Goal: Task Accomplishment & Management: Complete application form

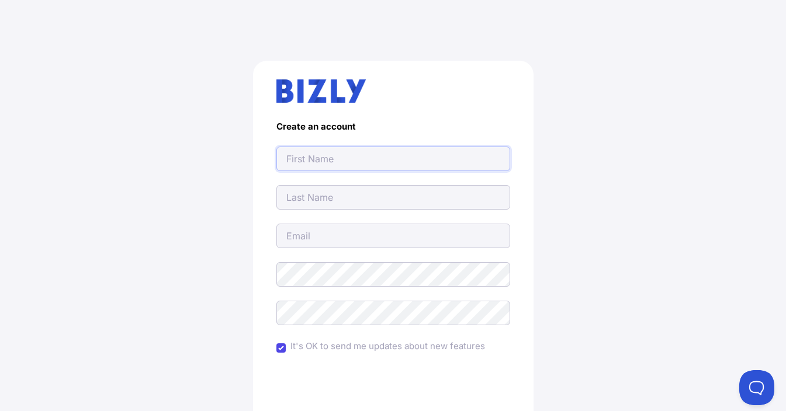
drag, startPoint x: 327, startPoint y: 153, endPoint x: 332, endPoint y: 169, distance: 17.2
click at [327, 153] on input "text" at bounding box center [393, 159] width 234 height 25
type input "[EMAIL_ADDRESS][DOMAIN_NAME]"
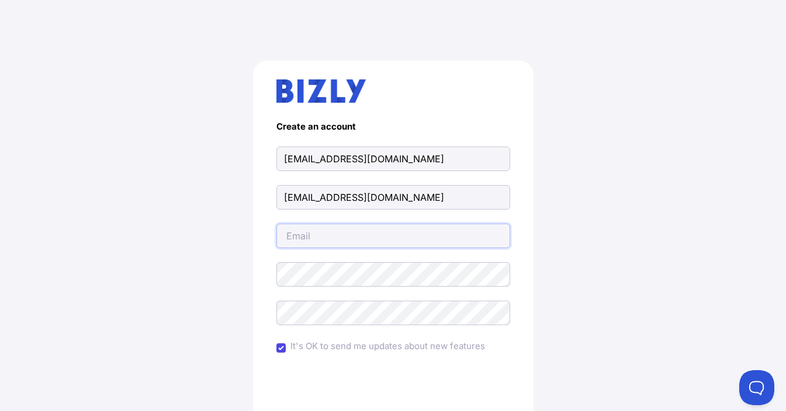
type input "[EMAIL_ADDRESS][DOMAIN_NAME]"
click at [81, 270] on div "Create an account [EMAIL_ADDRESS][DOMAIN_NAME] [EMAIL_ADDRESS][DOMAIN_NAME] [EM…" at bounding box center [392, 288] width 739 height 510
drag, startPoint x: 88, startPoint y: 233, endPoint x: 410, endPoint y: 185, distance: 326.0
click at [88, 233] on div "Create an account [EMAIL_ADDRESS][DOMAIN_NAME] [EMAIL_ADDRESS][DOMAIN_NAME] [EM…" at bounding box center [392, 288] width 739 height 510
drag, startPoint x: 349, startPoint y: 155, endPoint x: 400, endPoint y: 171, distance: 53.0
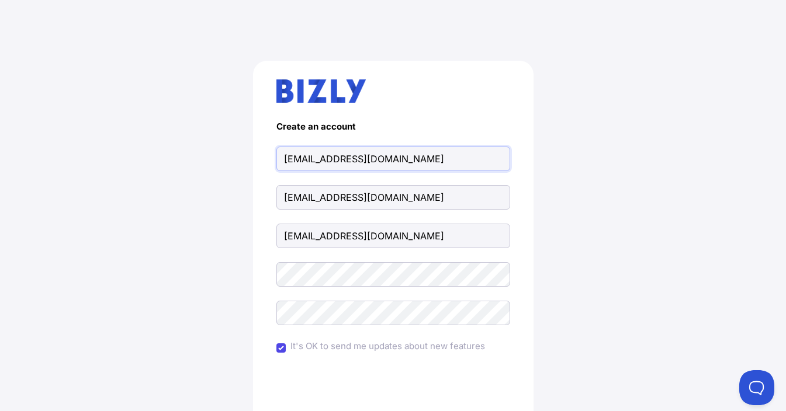
click at [236, 147] on div "Create an account [EMAIL_ADDRESS][DOMAIN_NAME] [EMAIL_ADDRESS][DOMAIN_NAME] [EM…" at bounding box center [392, 288] width 739 height 510
paste input "Fixcell Computer & Mobile Repair"
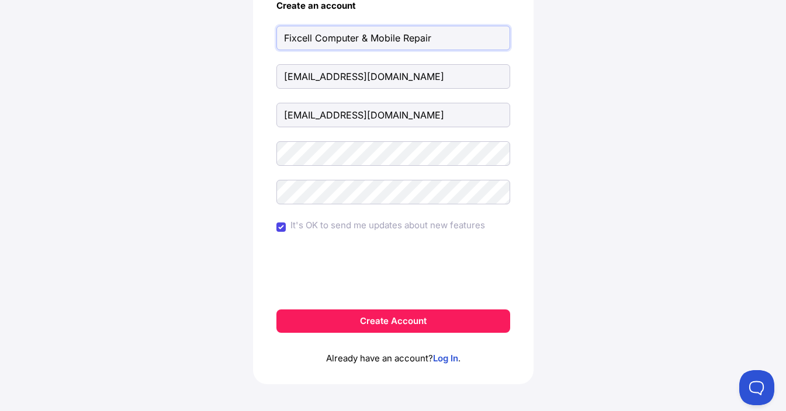
scroll to position [131, 0]
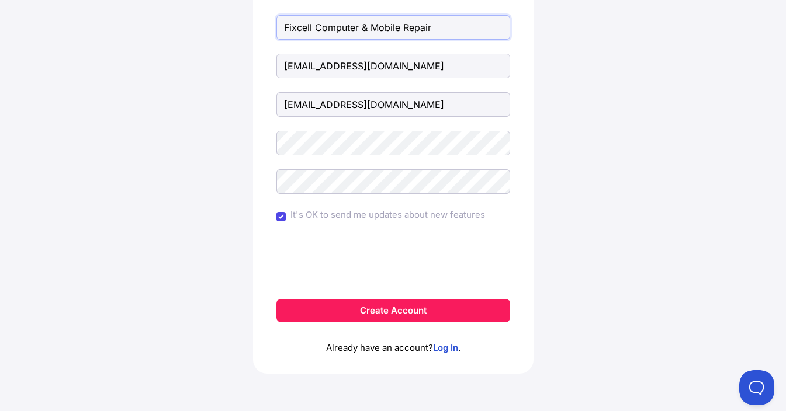
type input "Fixcell Computer & Mobile Repair"
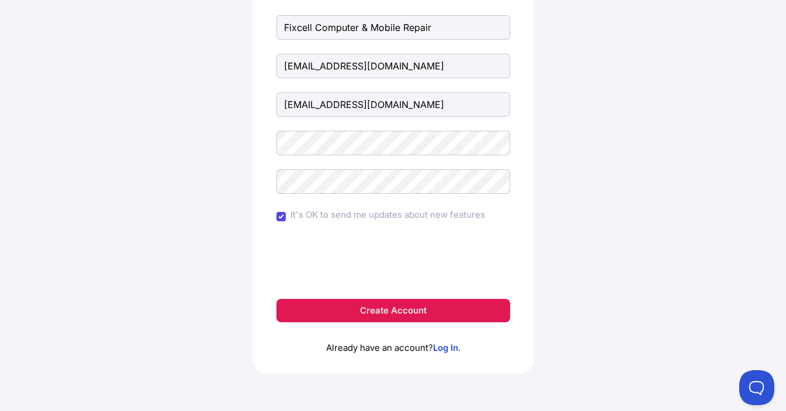
click at [383, 314] on button "Create Account" at bounding box center [393, 310] width 234 height 23
